Goal: Obtain resource: Obtain resource

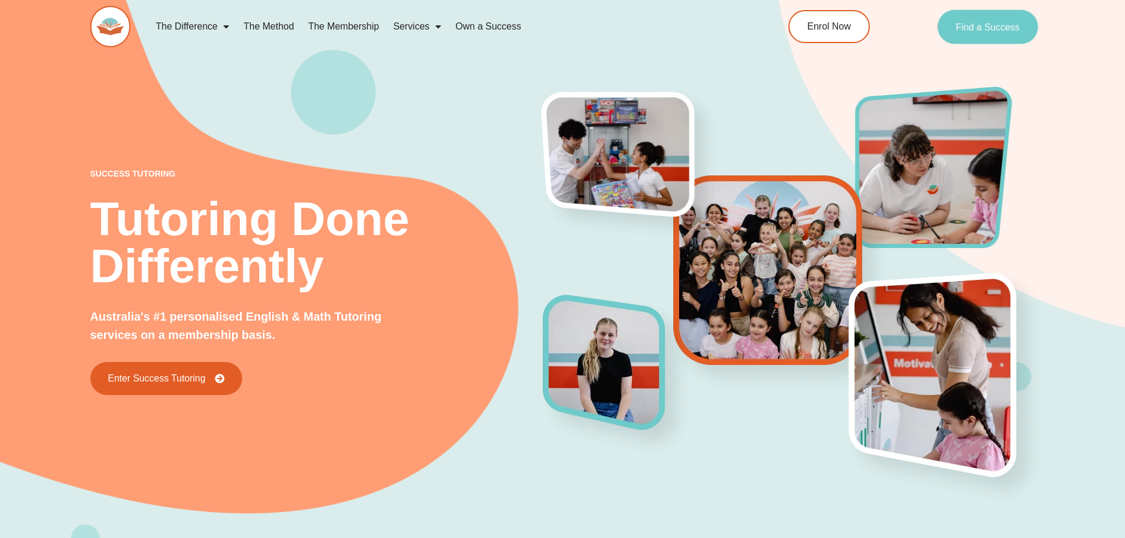
click at [992, 40] on link "Find a Success" at bounding box center [987, 26] width 101 height 34
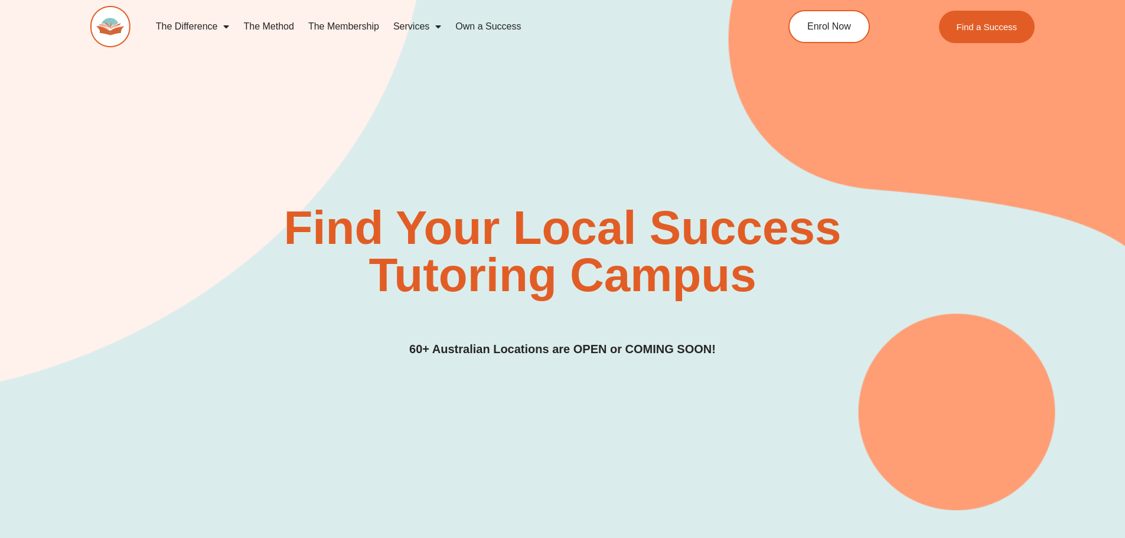
drag, startPoint x: 188, startPoint y: 9, endPoint x: 175, endPoint y: 14, distance: 13.8
click at [185, 12] on div "The Difference Personalised Program Inspirational Tutors Motivational Learning …" at bounding box center [412, 26] width 644 height 41
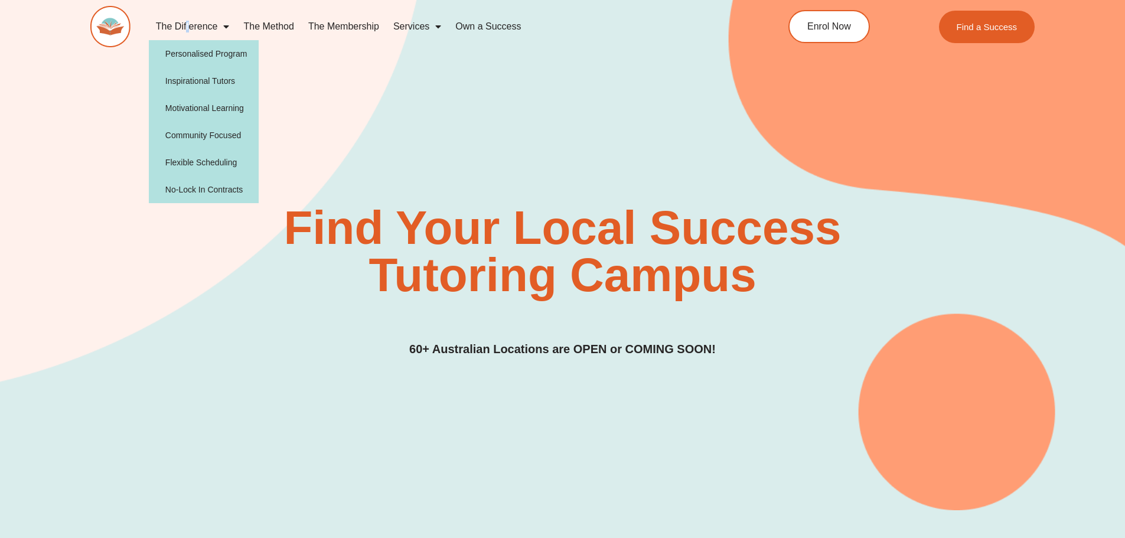
click at [181, 21] on link "The Difference" at bounding box center [193, 26] width 88 height 27
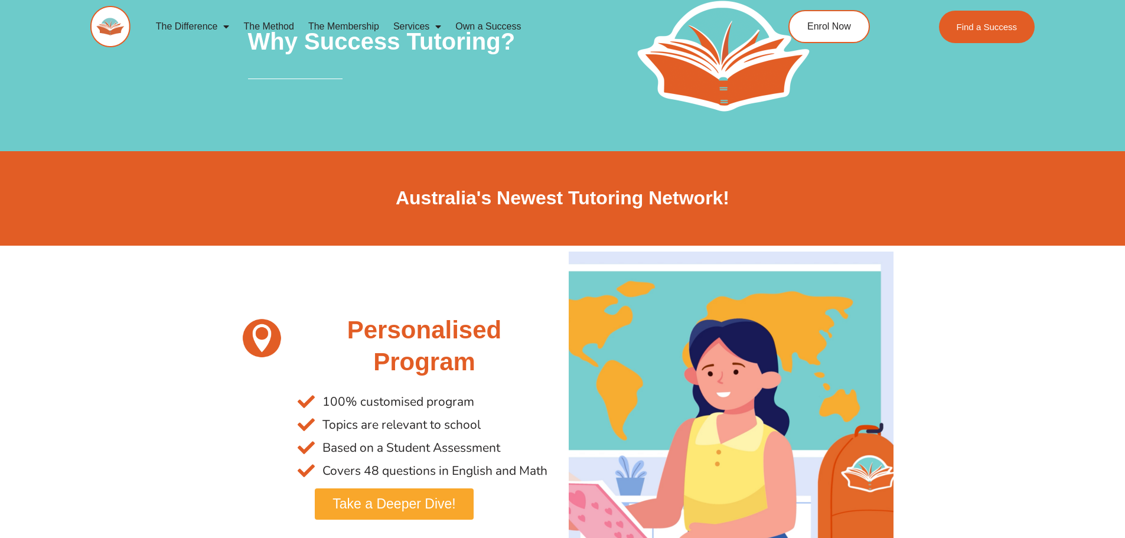
scroll to position [295, 0]
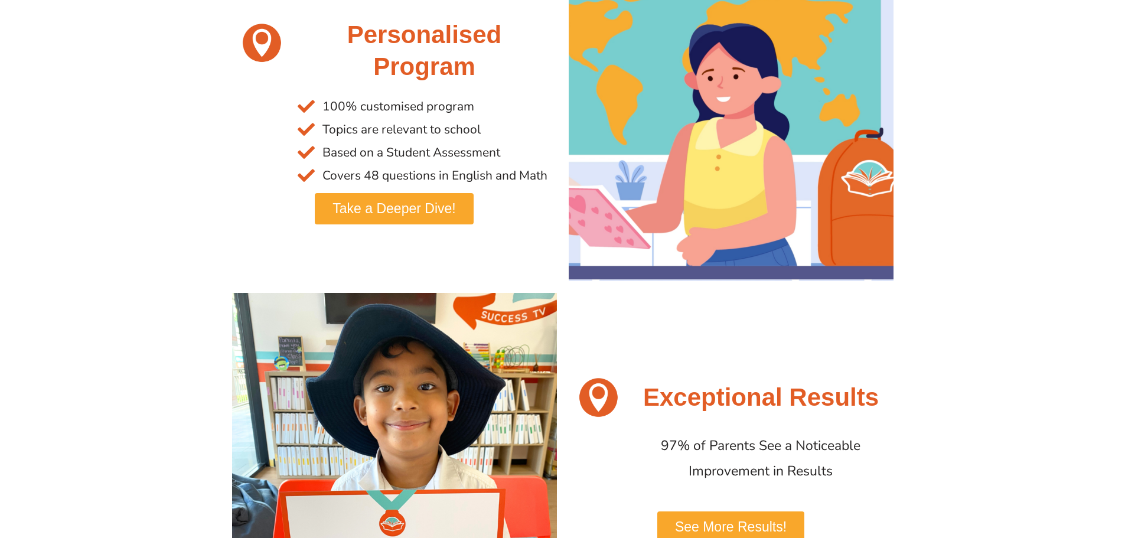
drag, startPoint x: 0, startPoint y: 0, endPoint x: 541, endPoint y: 139, distance: 558.3
click at [541, 139] on li "Topics are relevant to school" at bounding box center [424, 129] width 253 height 23
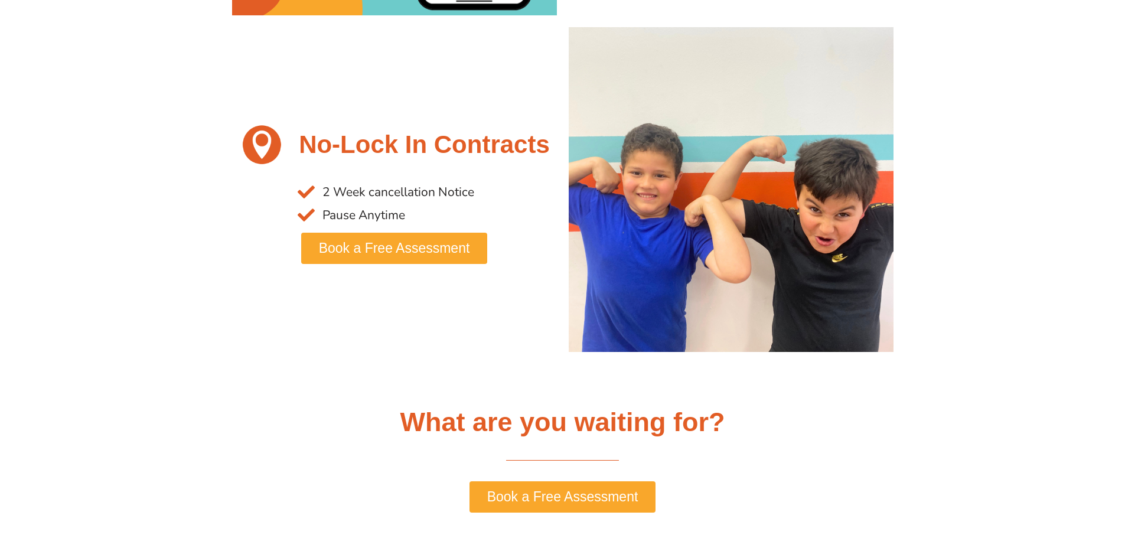
scroll to position [2657, 0]
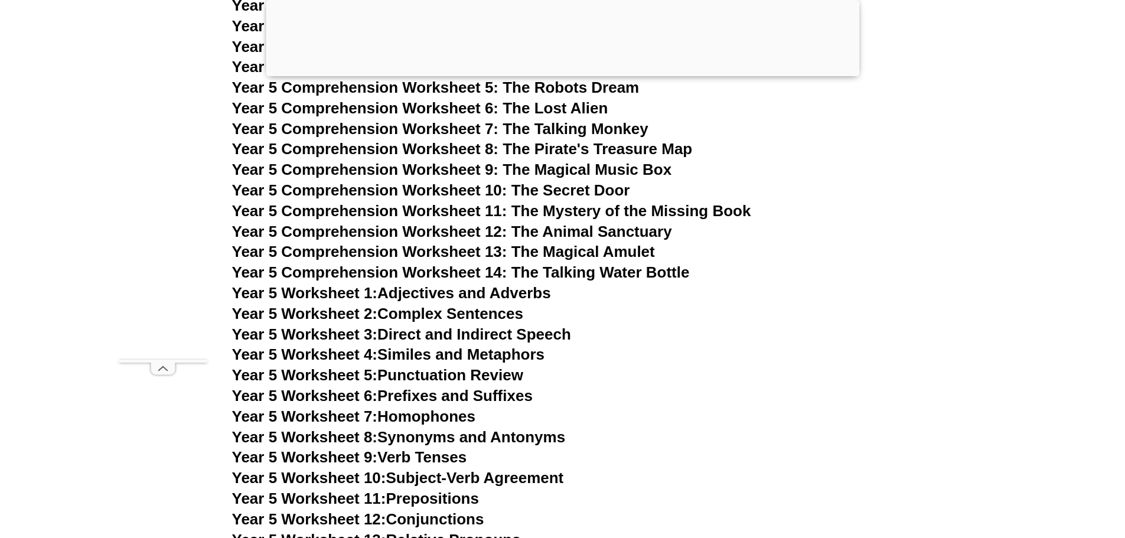
scroll to position [5664, 0]
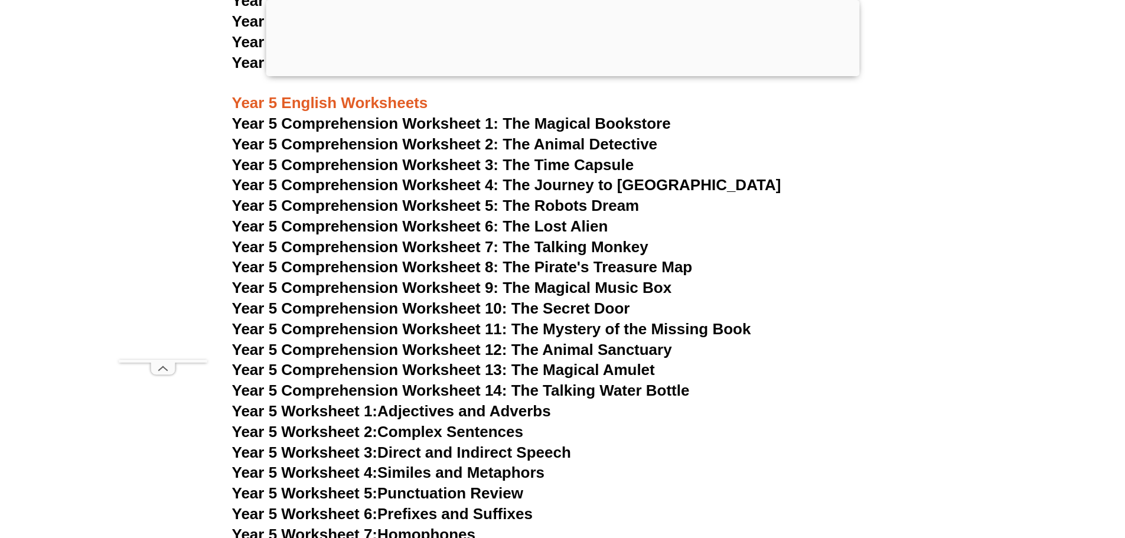
click at [559, 205] on span "Year 5 Comprehension Worksheet 5: The Robots Dream" at bounding box center [435, 206] width 407 height 18
click at [547, 230] on span "Year 5 Comprehension Worksheet 6: The Lost Alien" at bounding box center [420, 226] width 376 height 18
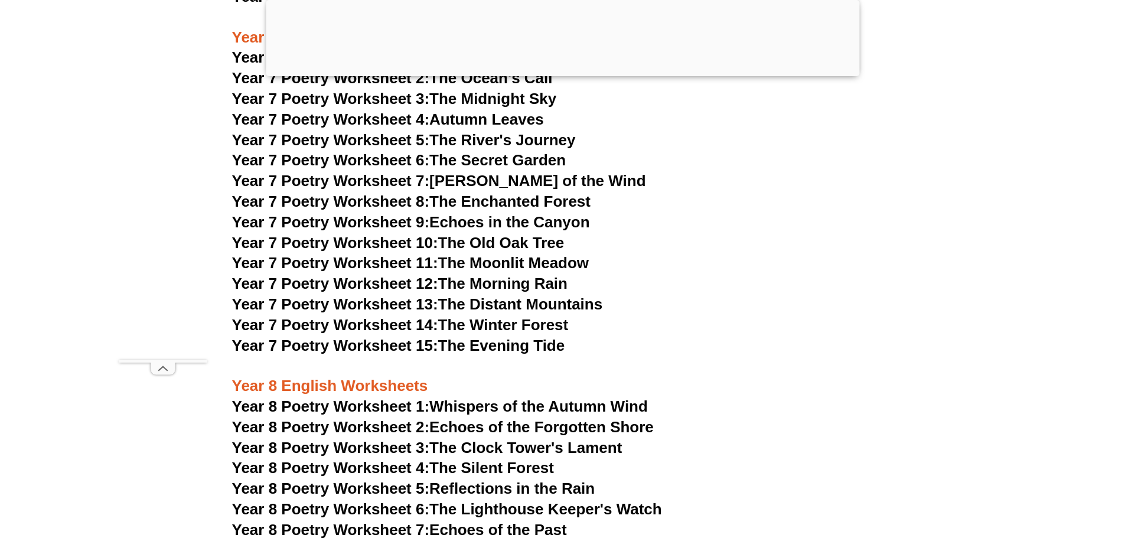
scroll to position [7377, 0]
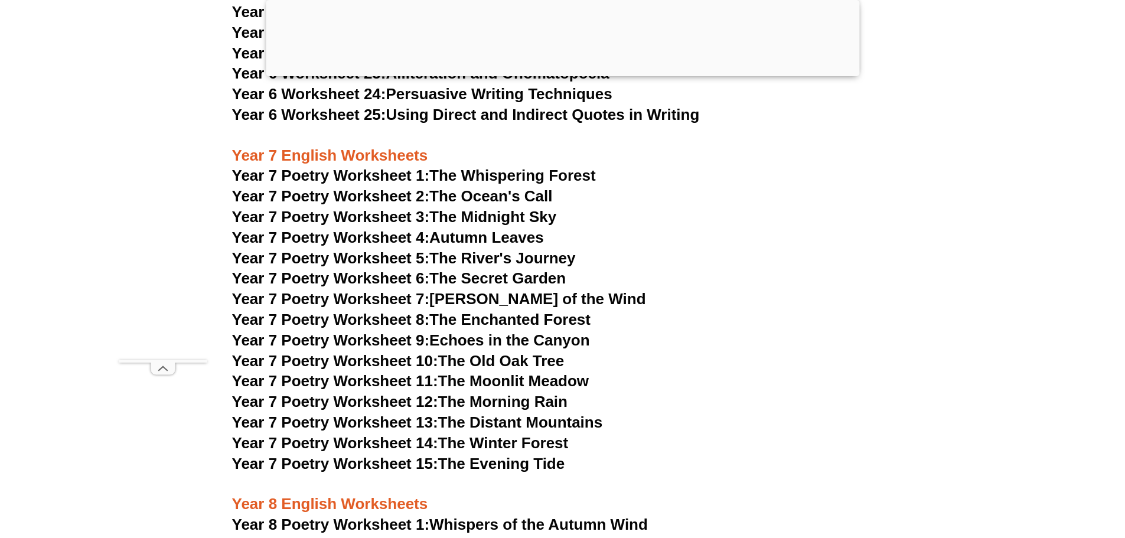
click at [545, 126] on h3 "Year 7 English Worksheets" at bounding box center [562, 146] width 661 height 40
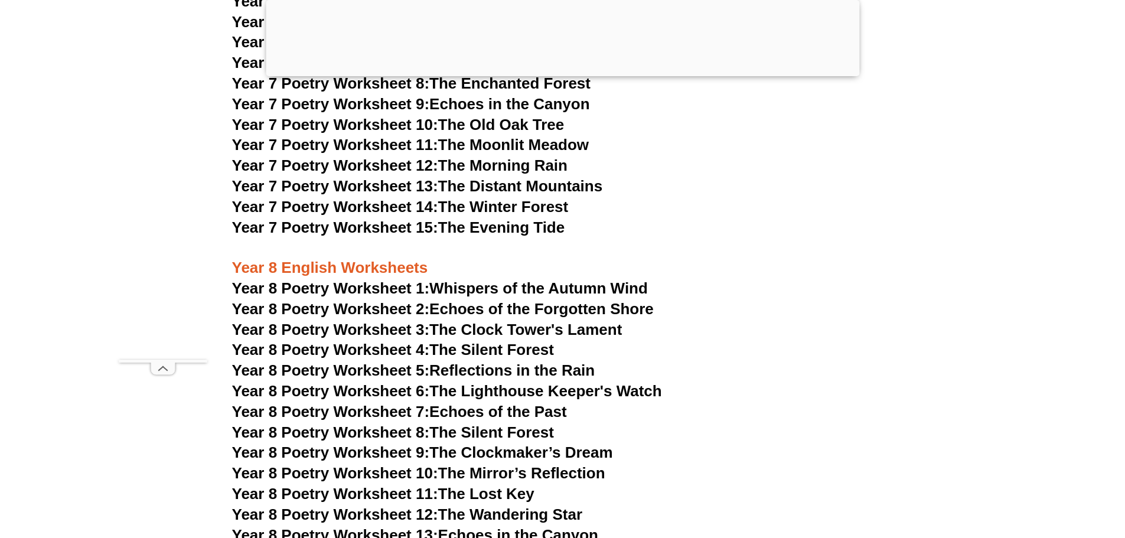
scroll to position [7495, 0]
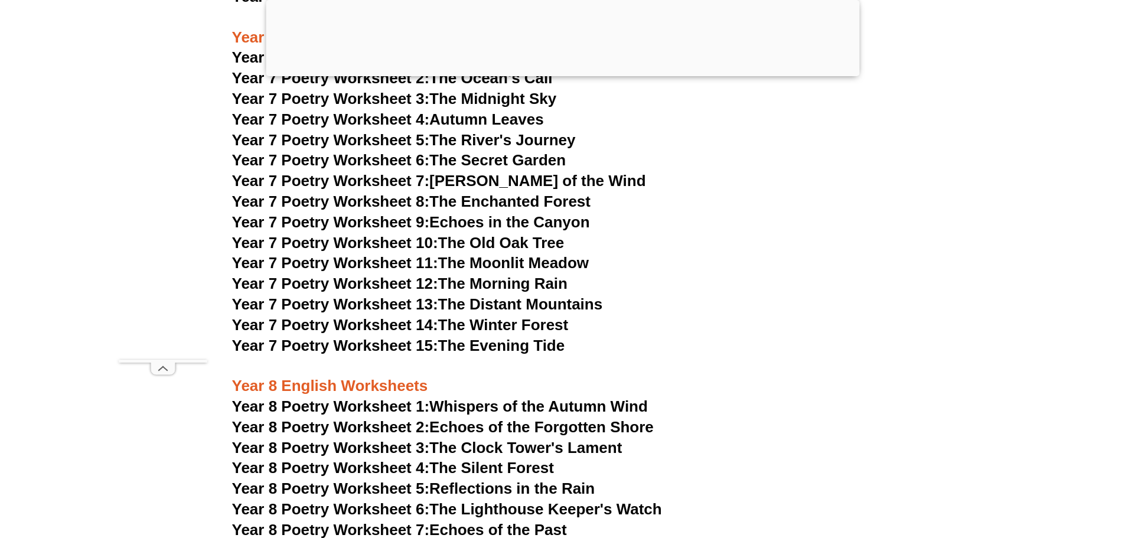
click at [500, 192] on link "Year 7 Poetry Worksheet 8: The Enchanted Forest" at bounding box center [411, 201] width 358 height 18
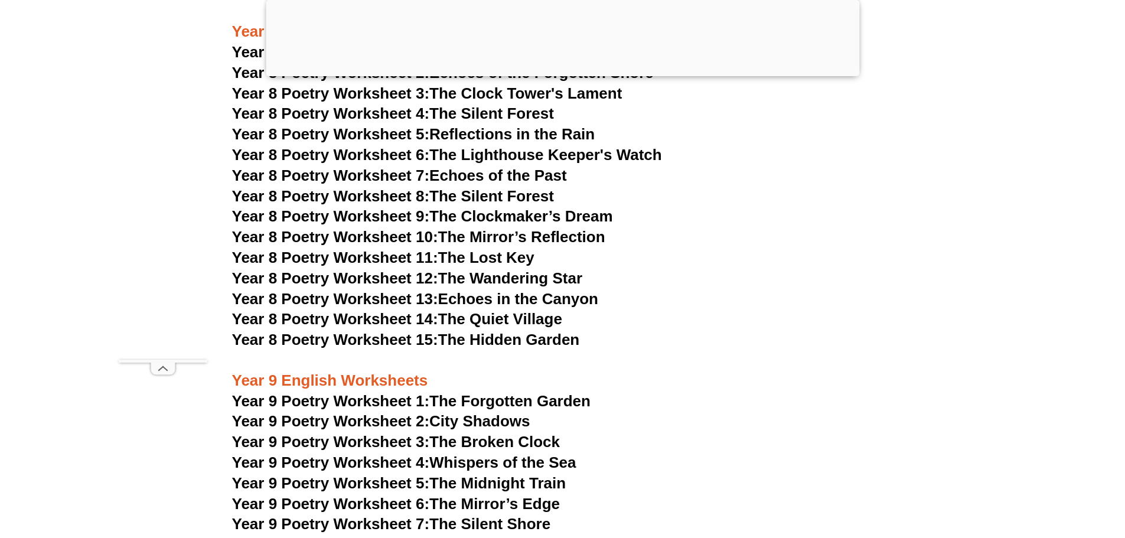
scroll to position [7613, 0]
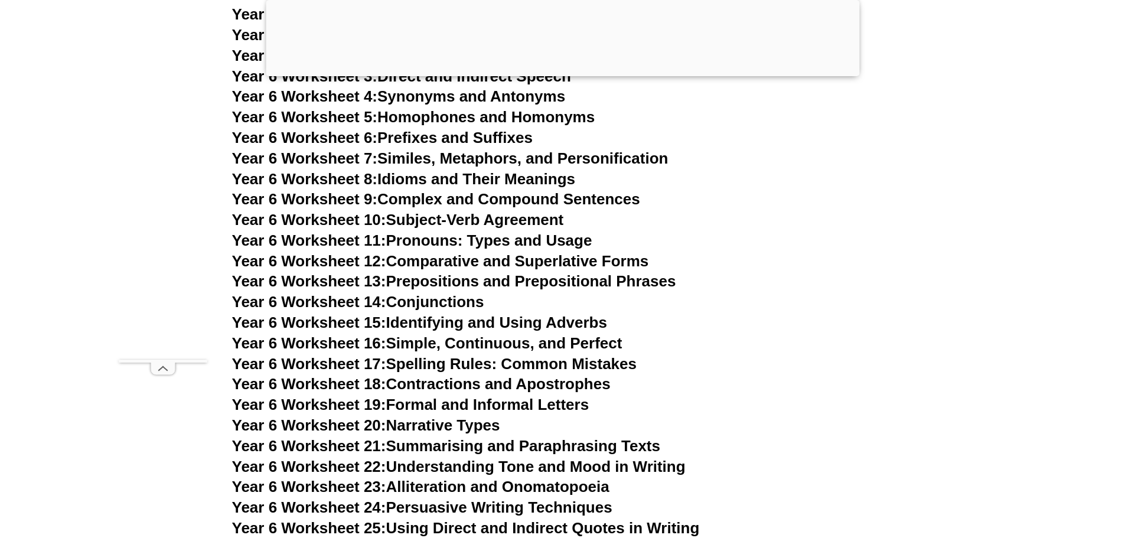
scroll to position [7258, 0]
